Goal: Information Seeking & Learning: Learn about a topic

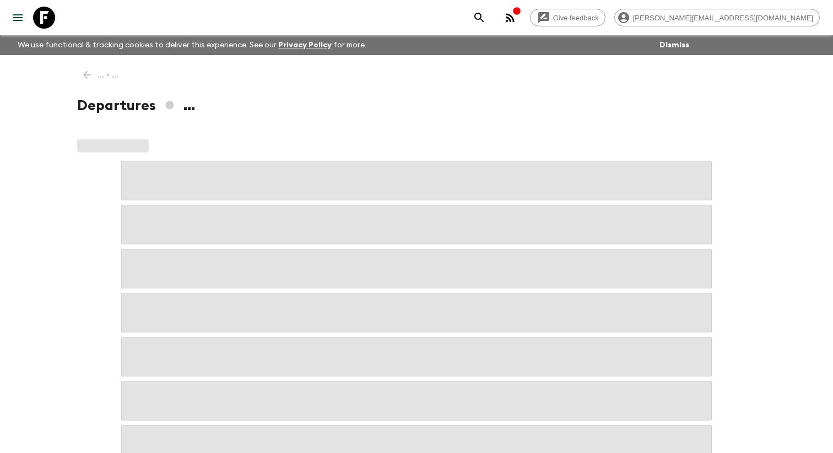
click at [13, 20] on icon "menu" at bounding box center [17, 17] width 13 height 13
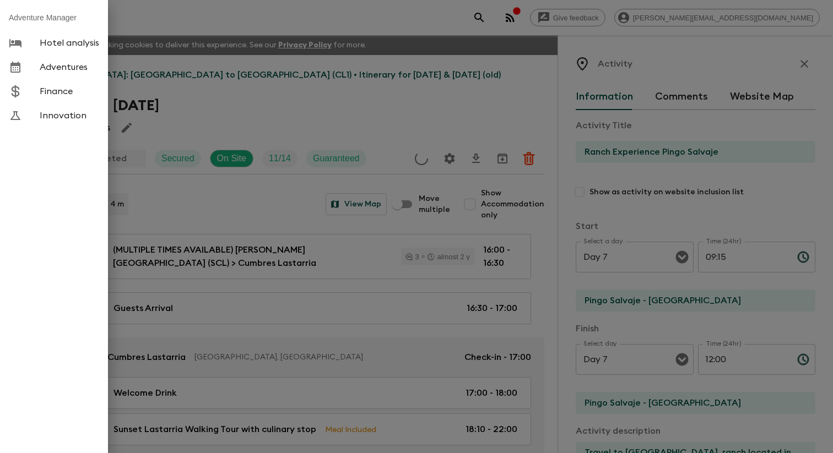
click at [80, 73] on span "Adventures" at bounding box center [69, 67] width 59 height 11
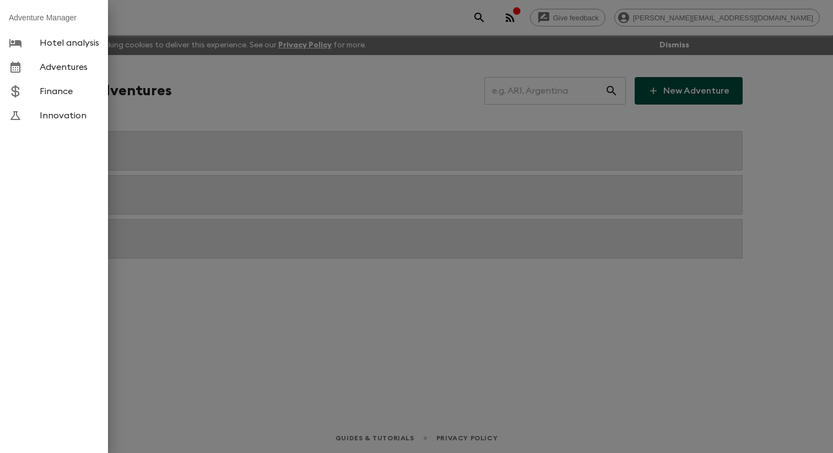
click at [247, 85] on div at bounding box center [416, 226] width 833 height 453
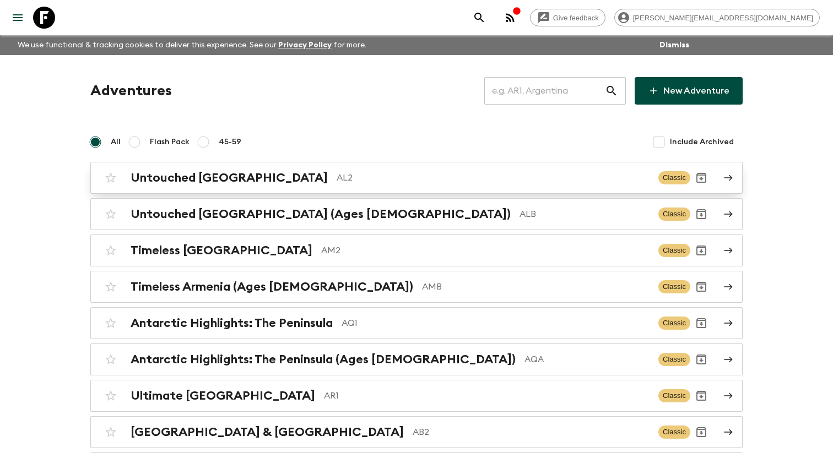
scroll to position [1740, 0]
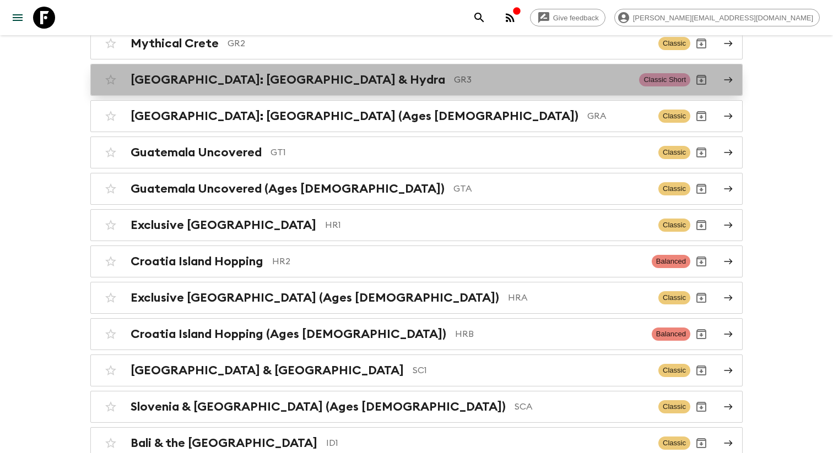
click at [210, 87] on h2 "[GEOGRAPHIC_DATA]: [GEOGRAPHIC_DATA] & Hydra" at bounding box center [288, 80] width 314 height 14
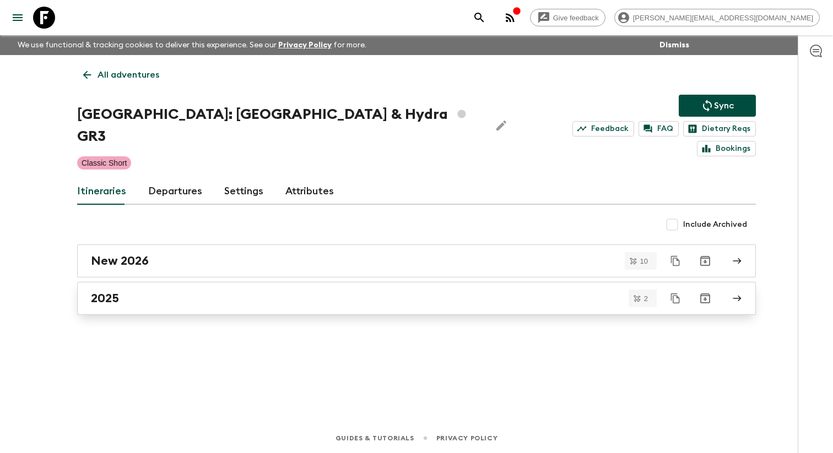
click at [154, 291] on div "2025" at bounding box center [406, 298] width 630 height 14
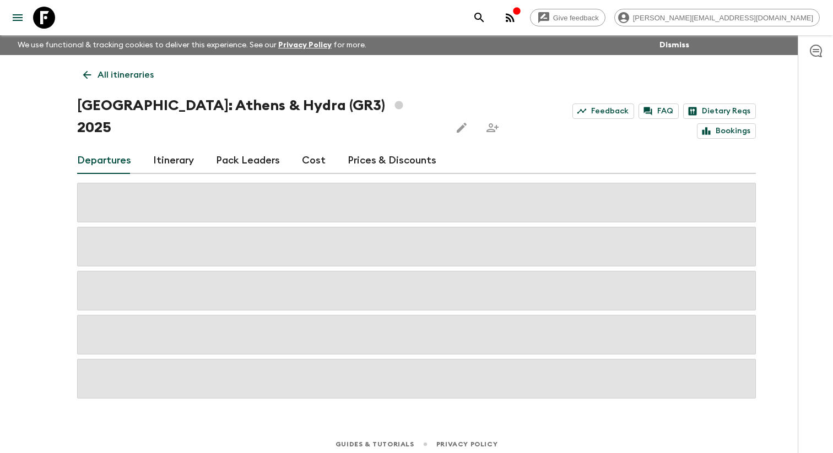
click at [173, 148] on link "Itinerary" at bounding box center [173, 161] width 41 height 26
